Goal: Task Accomplishment & Management: Manage account settings

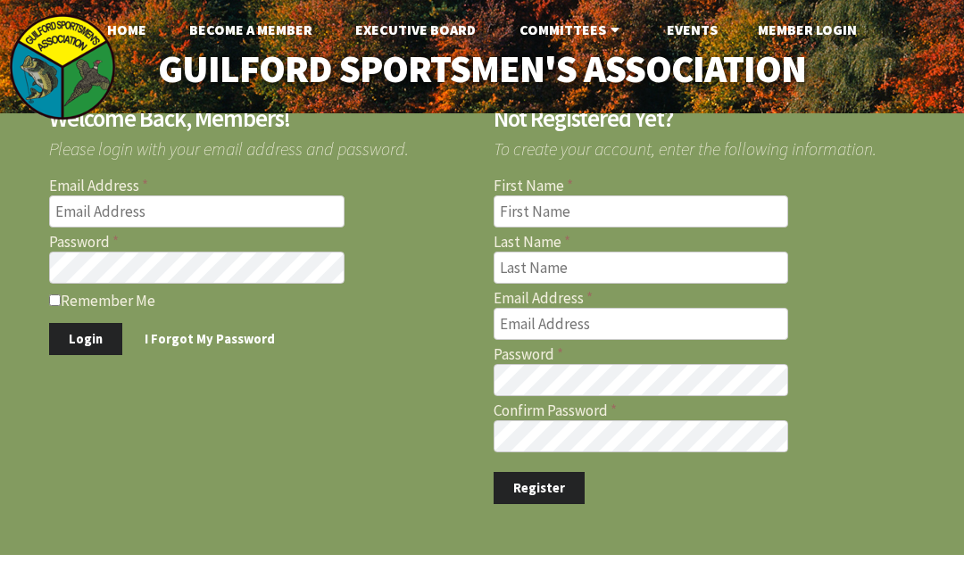
type input "g"
type input "gckam1@yahoo.com"
click at [61, 306] on input "Remember Me" at bounding box center [55, 300] width 12 height 12
checkbox input "true"
click at [95, 336] on button "Login" at bounding box center [85, 339] width 73 height 33
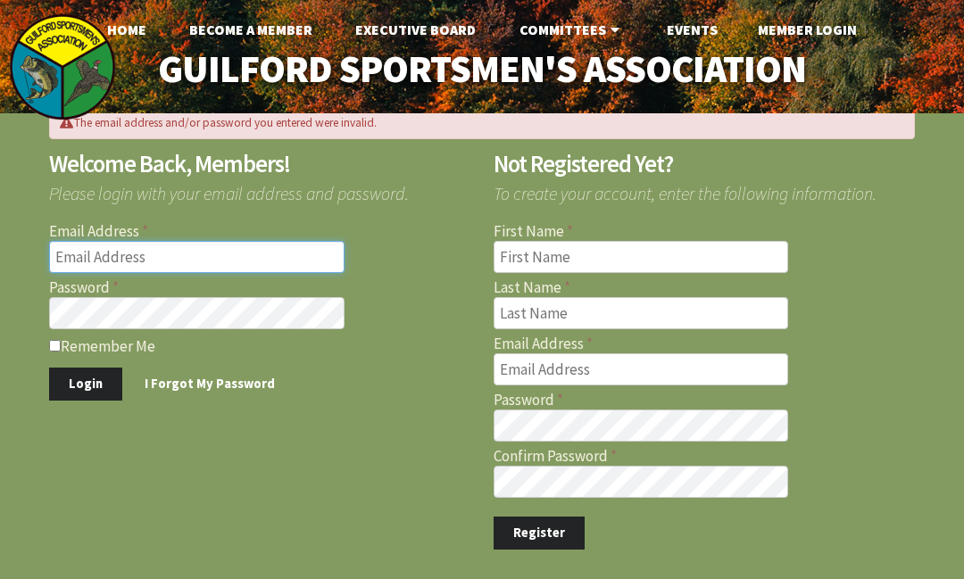
type input "[EMAIL_ADDRESS][DOMAIN_NAME]"
click at [64, 339] on label "Remember Me" at bounding box center [260, 345] width 422 height 18
click at [61, 340] on input "Remember Me" at bounding box center [55, 346] width 12 height 12
checkbox input "true"
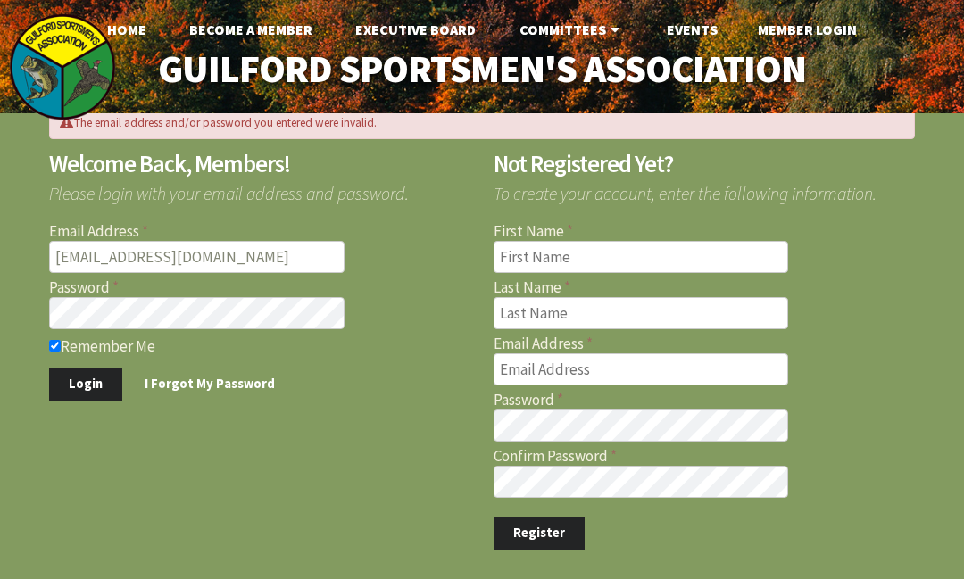
click at [95, 379] on button "Login" at bounding box center [85, 384] width 73 height 33
click at [197, 242] on input "Email Address" at bounding box center [196, 257] width 295 height 32
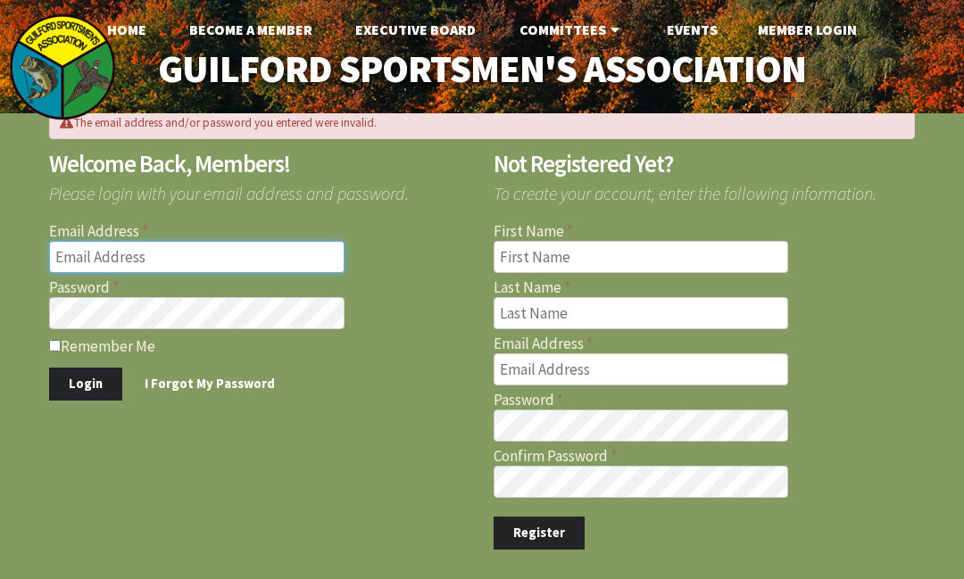
type input "[EMAIL_ADDRESS][DOMAIN_NAME]"
click at [61, 345] on input "Remember Me" at bounding box center [55, 346] width 12 height 12
checkbox input "true"
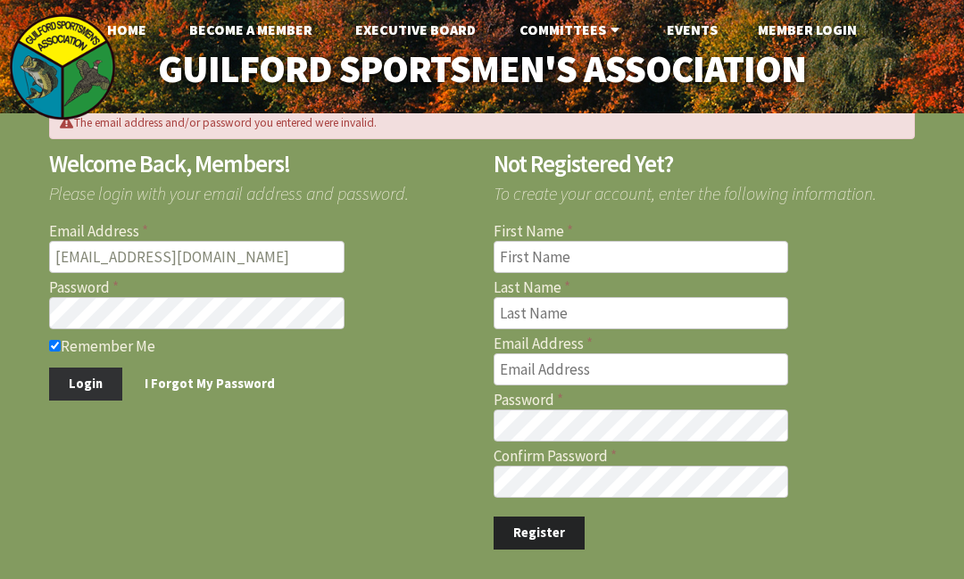
click at [93, 377] on button "Login" at bounding box center [85, 384] width 73 height 33
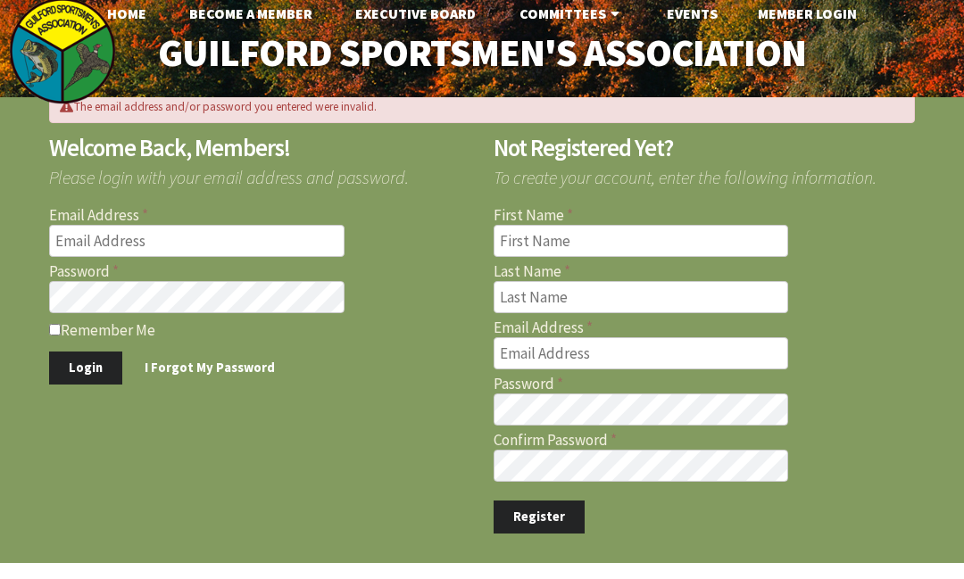
click at [916, 433] on div "The email address and/or password you entered were invalid. Welcome Back, Membe…" at bounding box center [482, 328] width 892 height 442
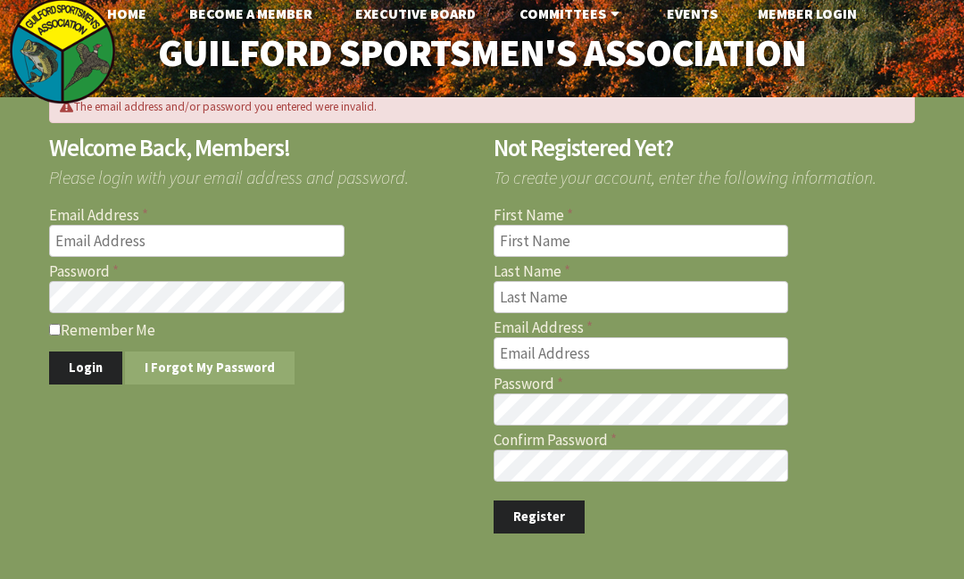
click at [204, 364] on link "I Forgot My Password" at bounding box center [210, 368] width 170 height 33
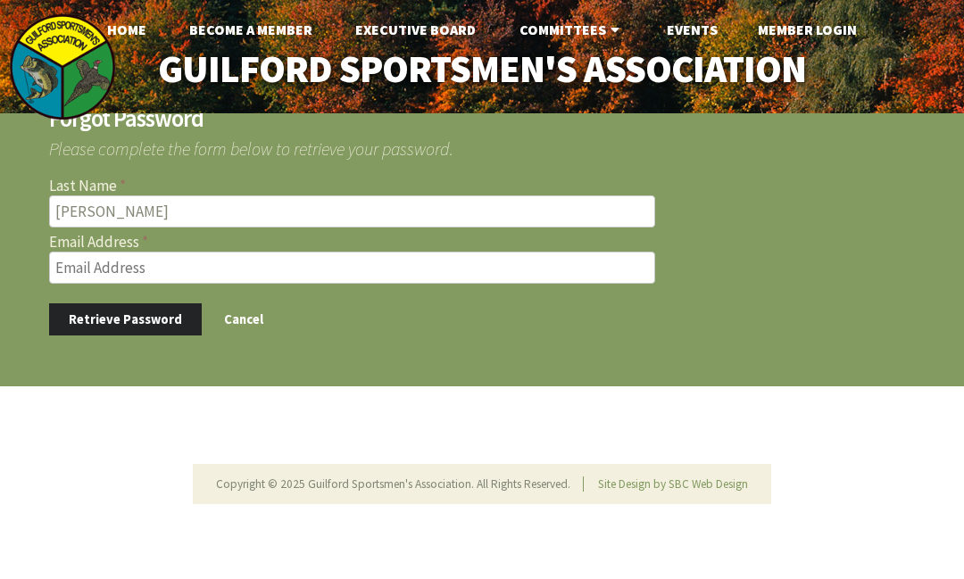
type input "kaminsky"
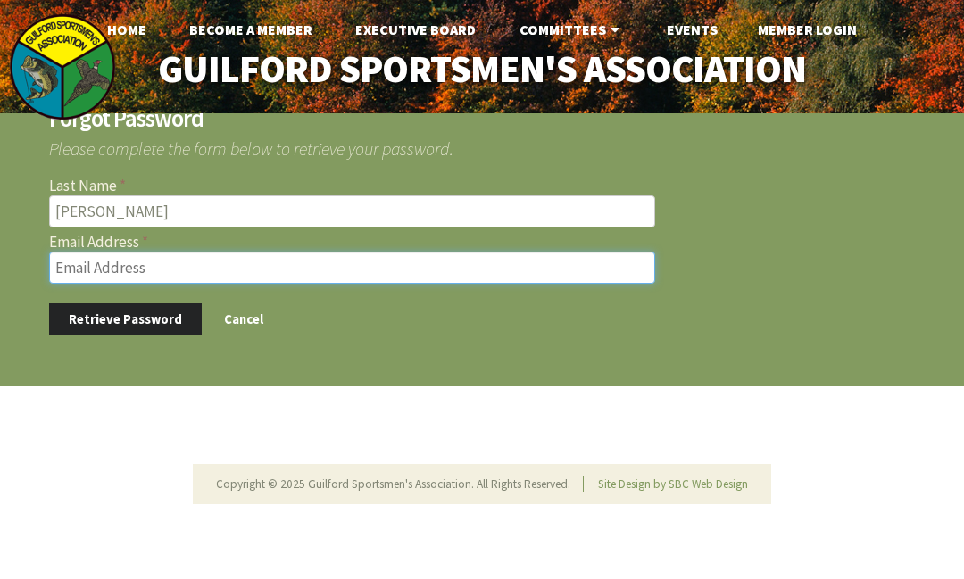
click at [233, 274] on input "Email Address" at bounding box center [352, 268] width 606 height 32
type input "gckam1@yahoo.com"
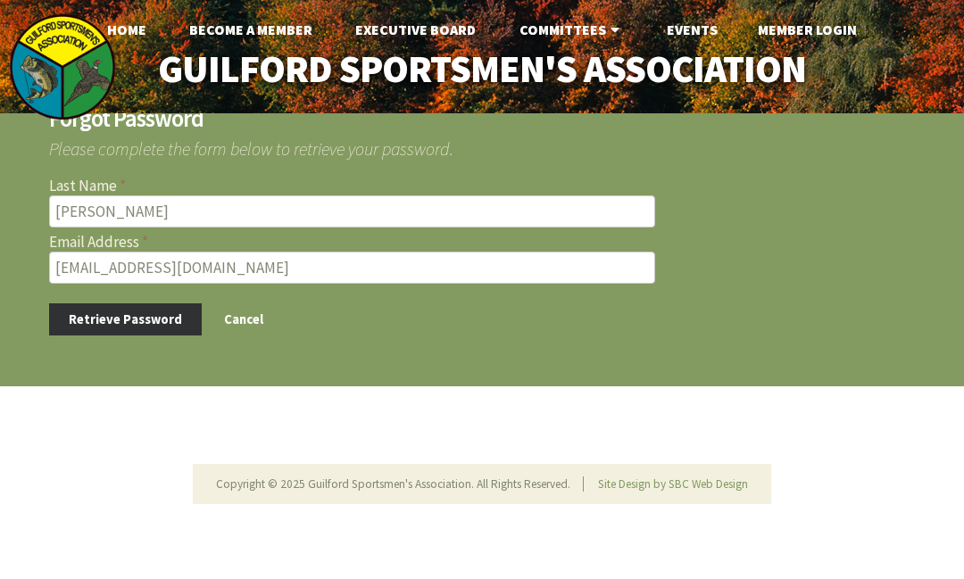
click at [152, 327] on button "Retrieve Password" at bounding box center [125, 319] width 153 height 33
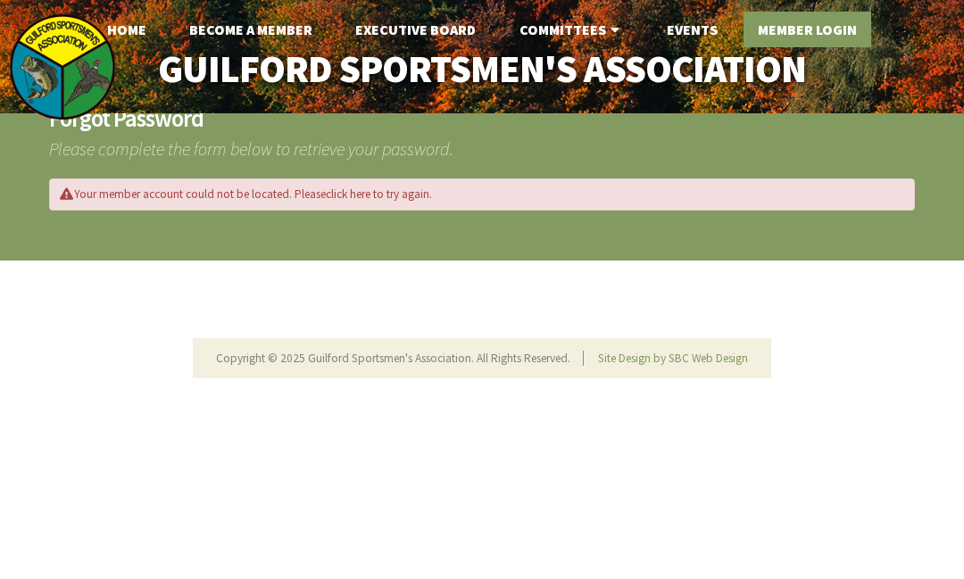
click at [816, 37] on link "Member Login" at bounding box center [807, 30] width 128 height 36
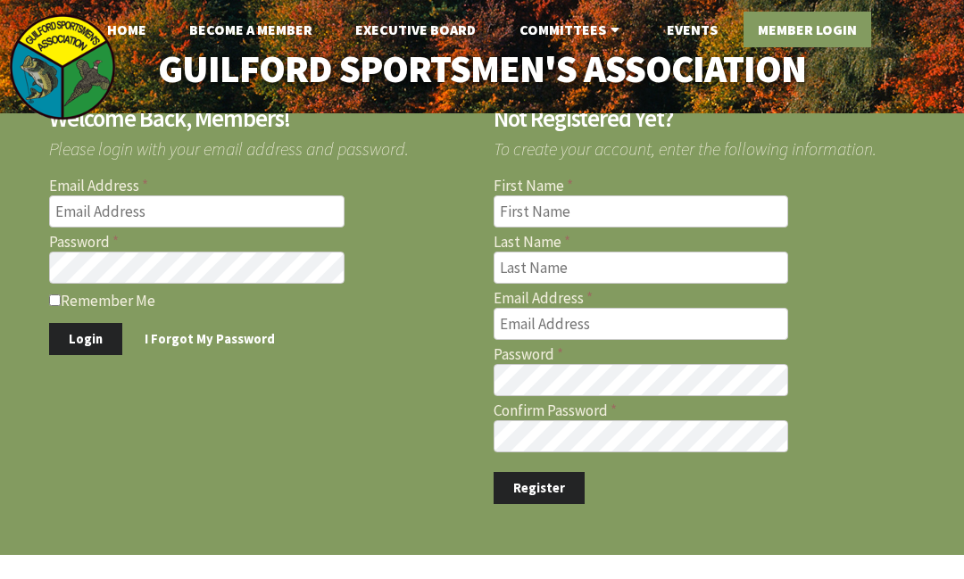
click at [832, 35] on link "Member Login" at bounding box center [807, 30] width 128 height 36
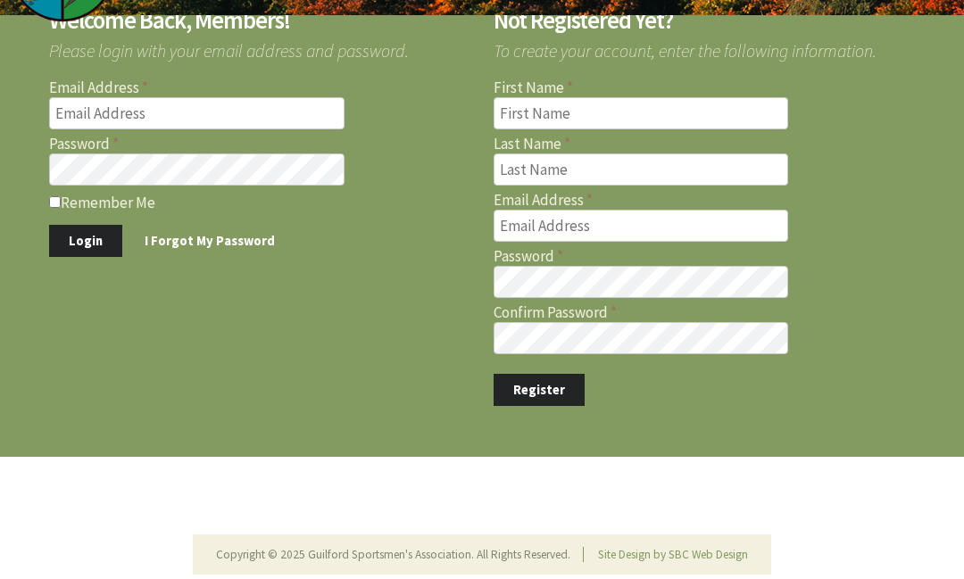
scroll to position [15, 0]
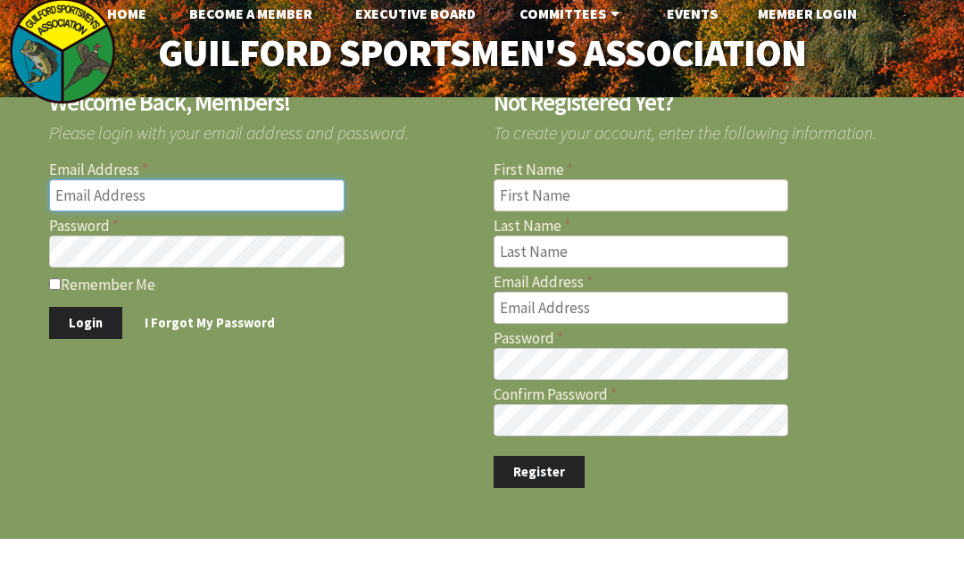
type input "[EMAIL_ADDRESS][DOMAIN_NAME]"
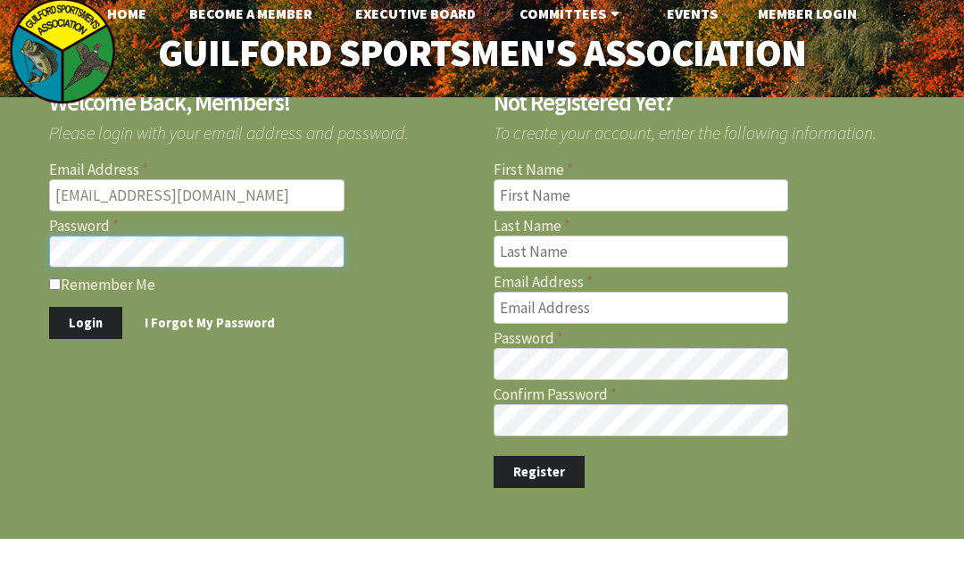
scroll to position [16, 0]
click at [92, 322] on button "Login" at bounding box center [85, 323] width 73 height 33
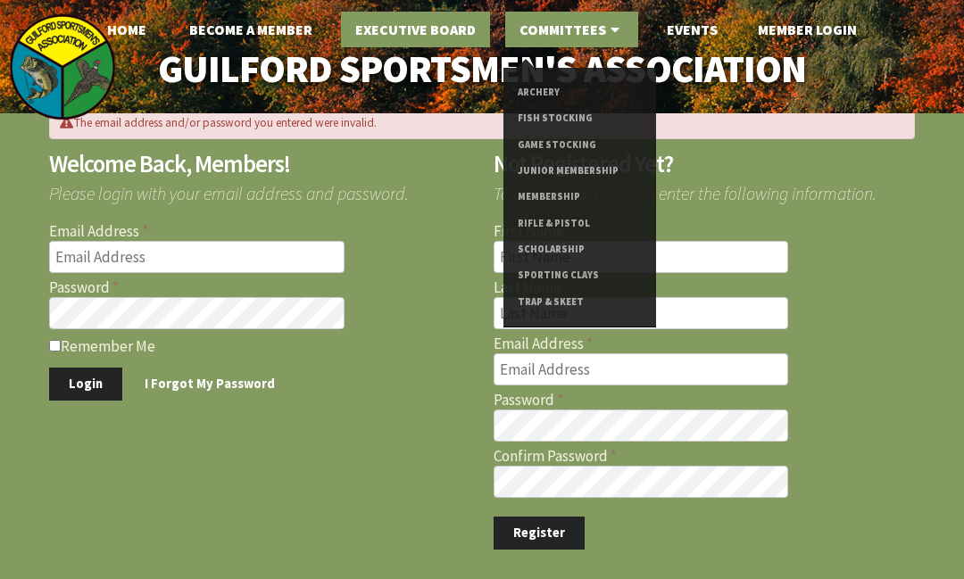
click at [429, 38] on link "Executive Board" at bounding box center [415, 30] width 149 height 36
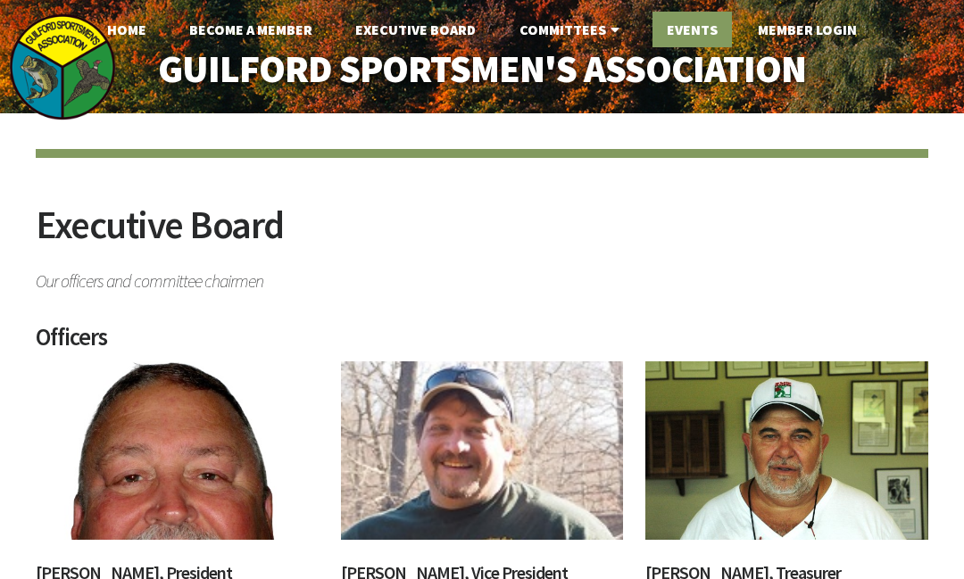
click at [700, 37] on link "Events" at bounding box center [691, 30] width 79 height 36
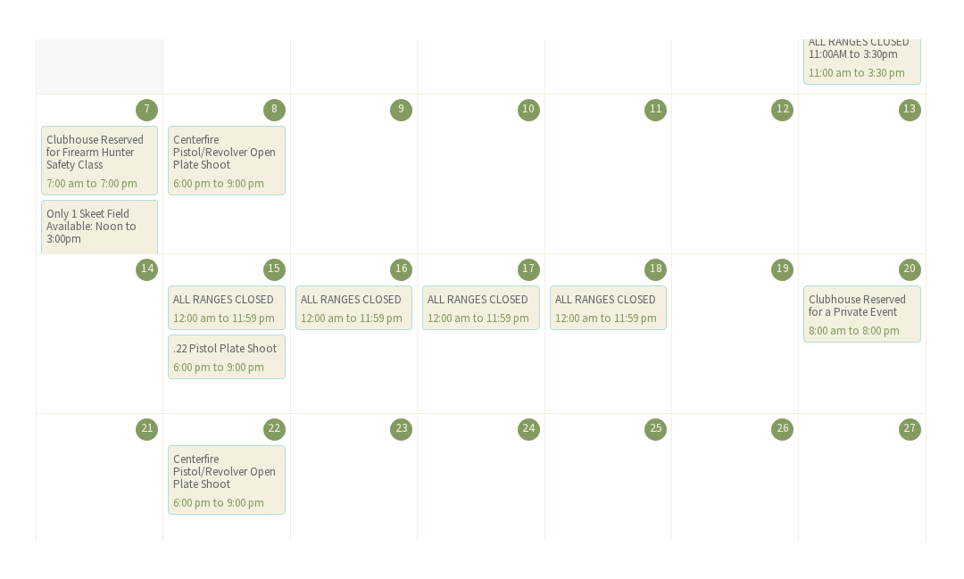
scroll to position [467, 0]
